Goal: Navigation & Orientation: Find specific page/section

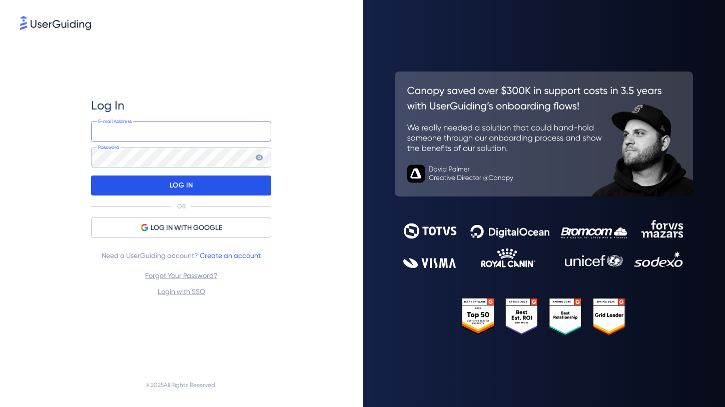
type input "[EMAIL_ADDRESS]"
click at [184, 190] on p "LOG IN" at bounding box center [182, 186] width 24 height 16
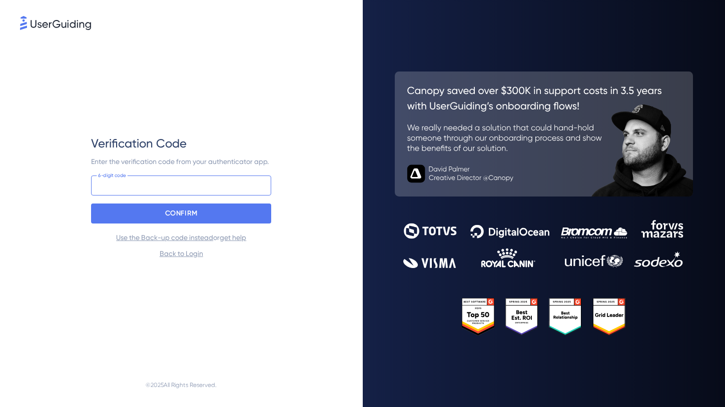
click at [190, 186] on input at bounding box center [181, 186] width 180 height 20
click at [0, 407] on com-1password-button at bounding box center [0, 407] width 0 height 0
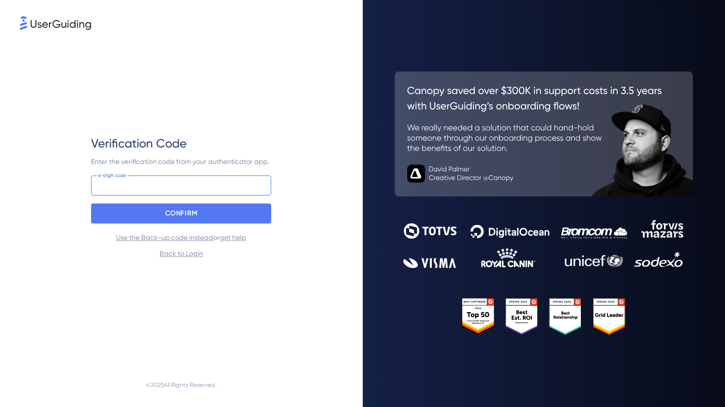
paste input "421 757"
type input "421 757"
click at [264, 217] on div "CONFIRM" at bounding box center [181, 214] width 180 height 20
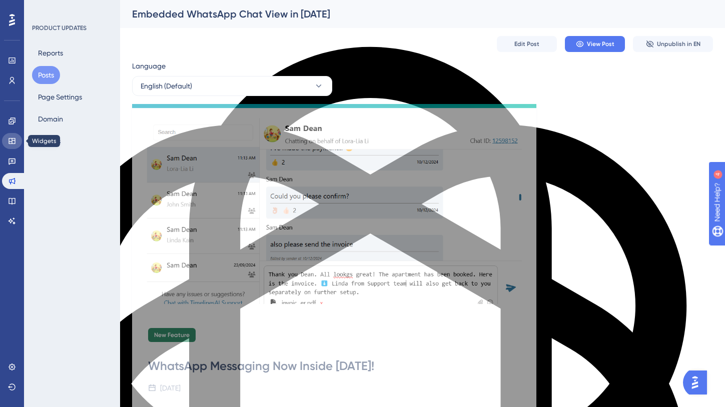
click at [11, 141] on icon at bounding box center [12, 141] width 8 height 8
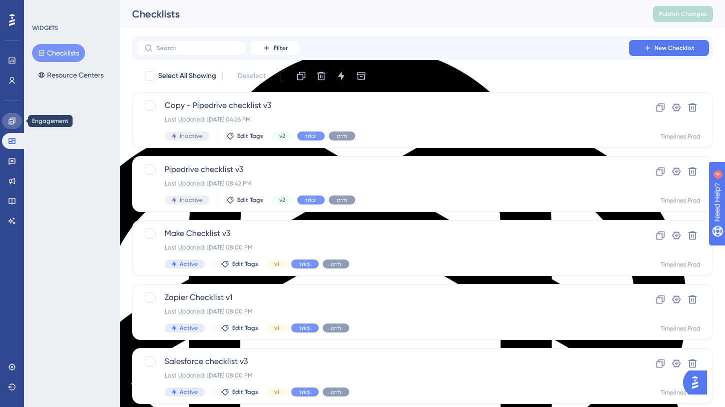
click at [13, 119] on icon at bounding box center [12, 121] width 8 height 8
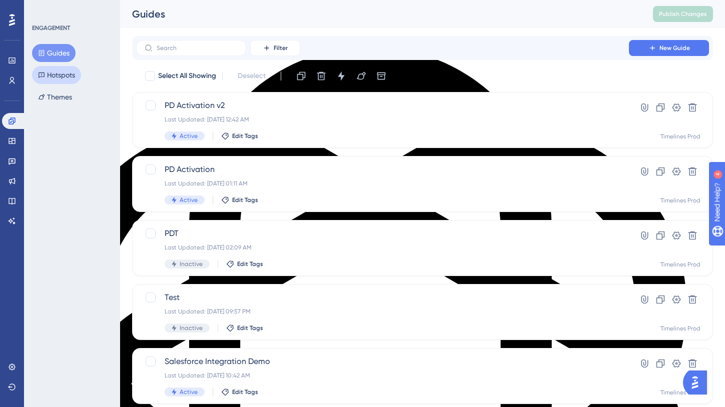
click at [60, 73] on button "Hotspots" at bounding box center [56, 75] width 49 height 18
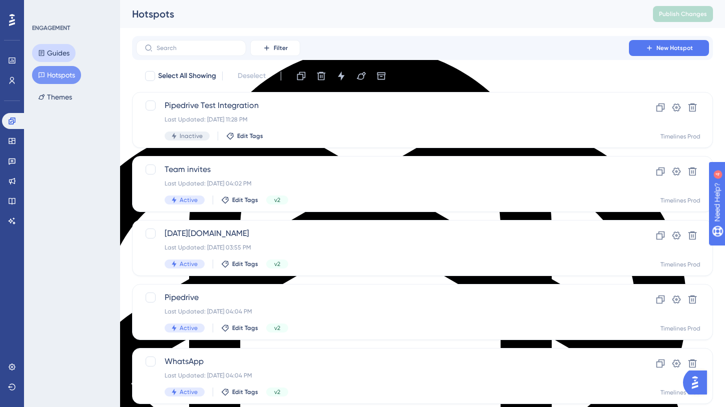
click at [59, 45] on button "Guides" at bounding box center [54, 53] width 44 height 18
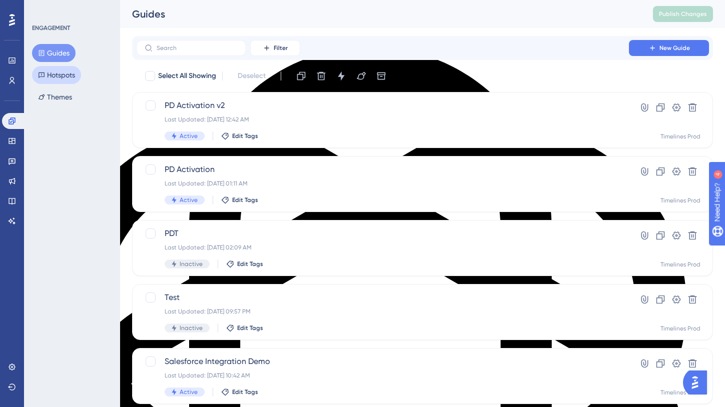
click at [55, 76] on button "Hotspots" at bounding box center [56, 75] width 49 height 18
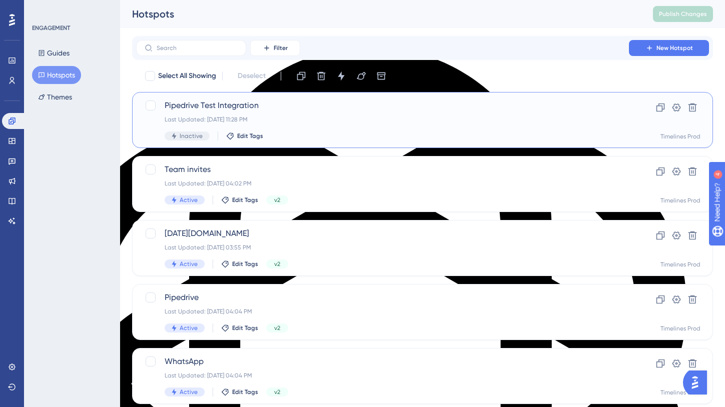
click at [225, 104] on span "Pipedrive Test Integration" at bounding box center [383, 106] width 436 height 12
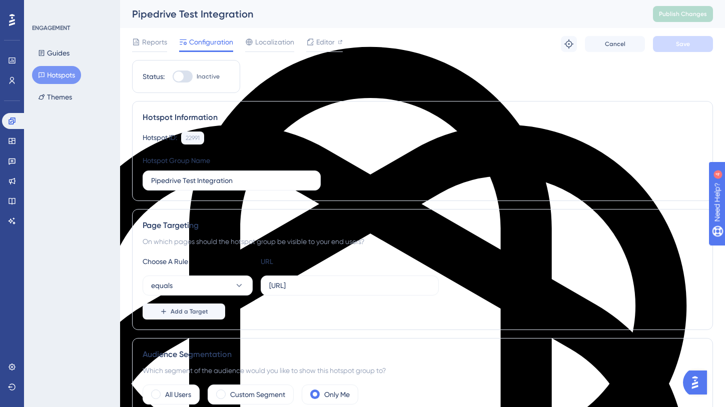
click at [55, 75] on button "Hotspots" at bounding box center [56, 75] width 49 height 18
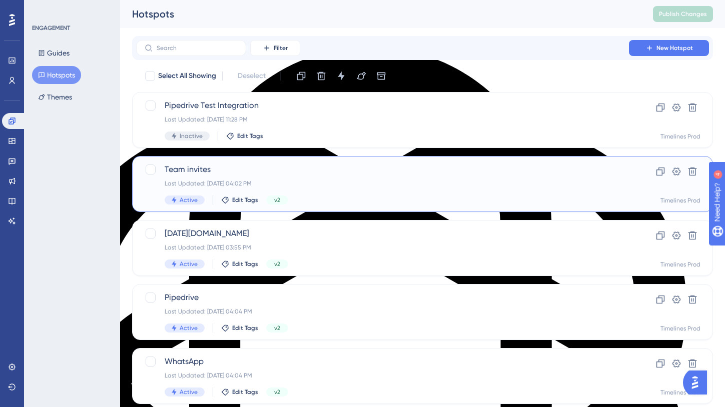
click at [189, 169] on span "Team invites" at bounding box center [383, 170] width 436 height 12
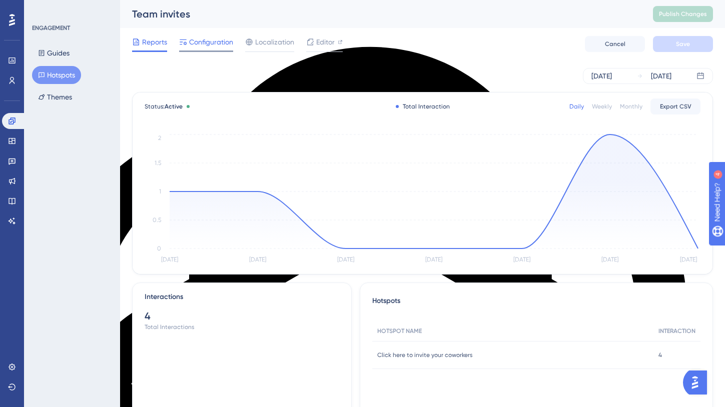
click at [219, 45] on span "Configuration" at bounding box center [211, 42] width 44 height 12
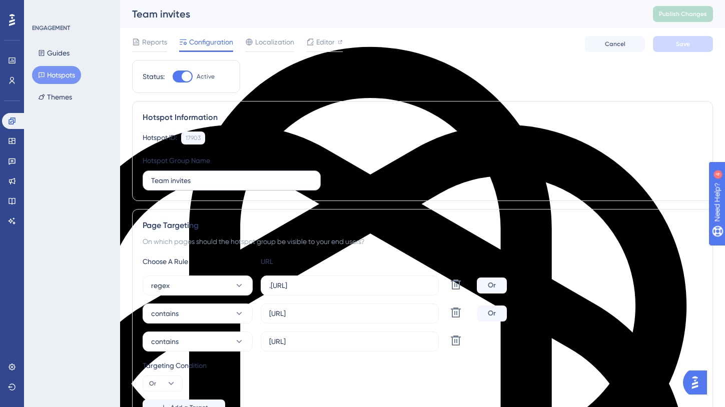
scroll to position [18, 0]
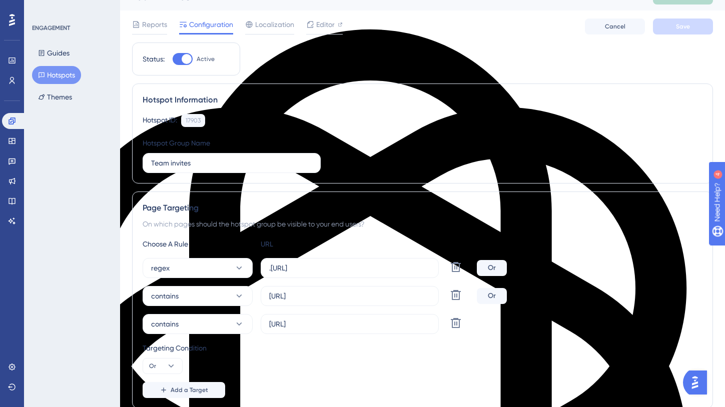
click at [69, 75] on button "Hotspots" at bounding box center [56, 75] width 49 height 18
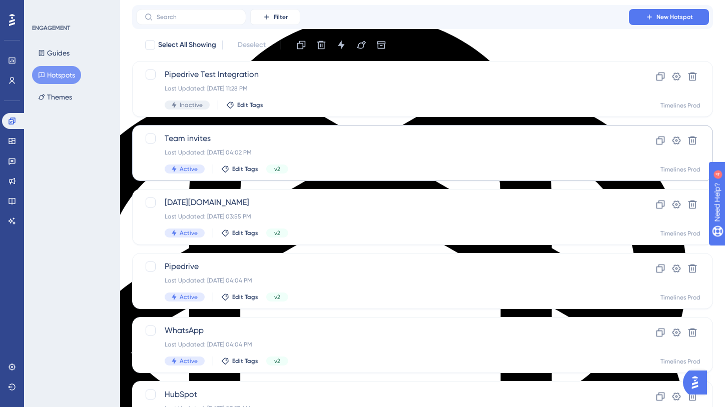
scroll to position [93, 0]
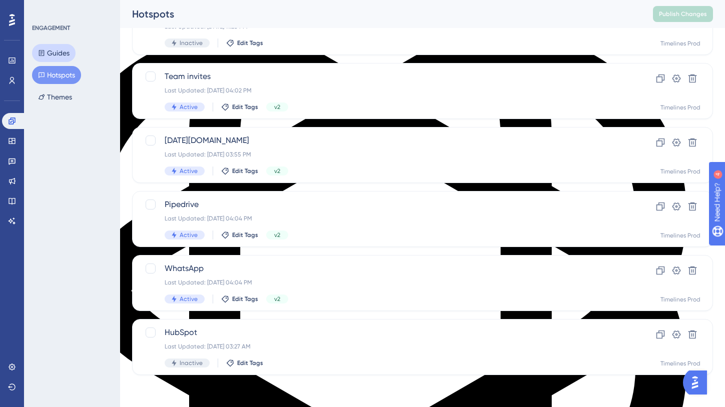
click at [55, 51] on button "Guides" at bounding box center [54, 53] width 44 height 18
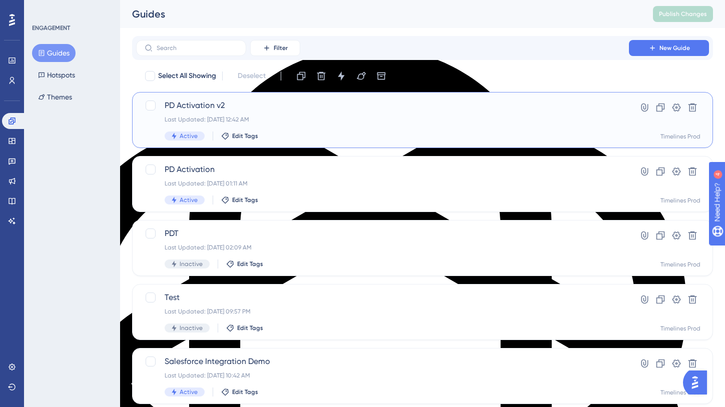
click at [189, 103] on span "PD Activation v2" at bounding box center [383, 106] width 436 height 12
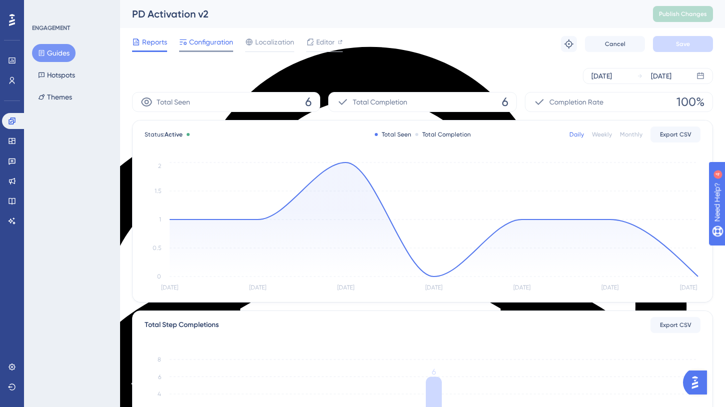
click at [218, 41] on span "Configuration" at bounding box center [211, 42] width 44 height 12
